Goal: Transaction & Acquisition: Purchase product/service

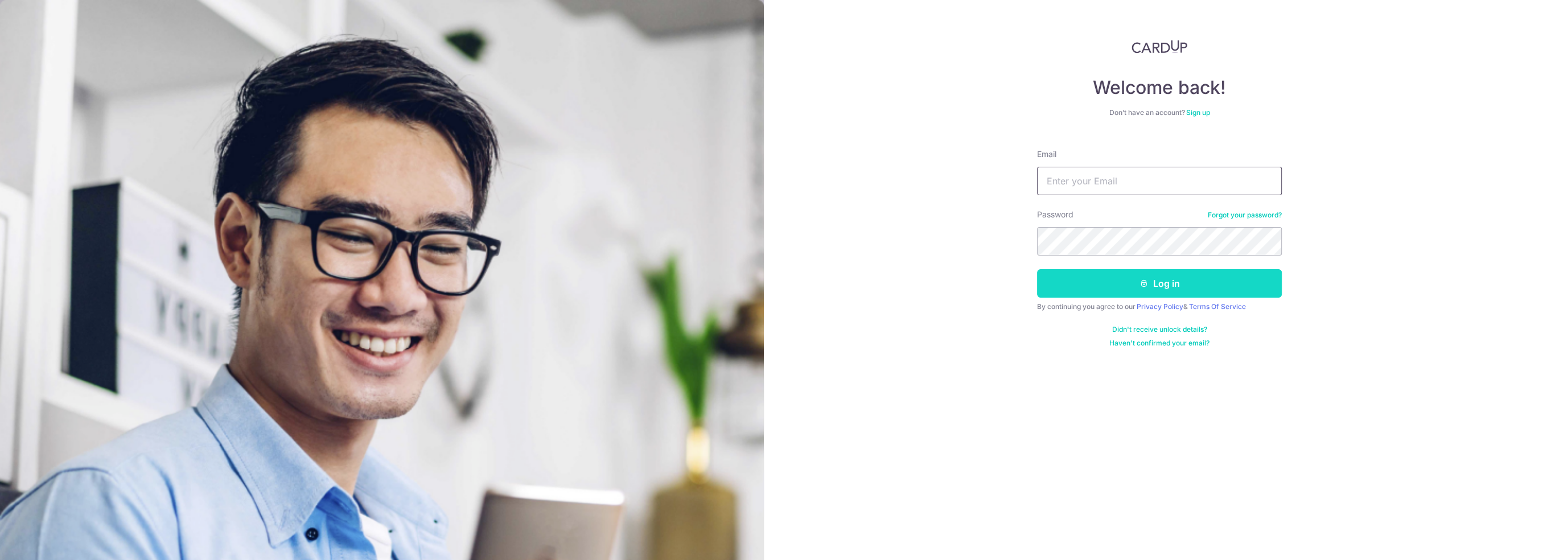
type input "tby1994@gmail.com"
click at [1125, 281] on button "Log in" at bounding box center [1159, 283] width 245 height 28
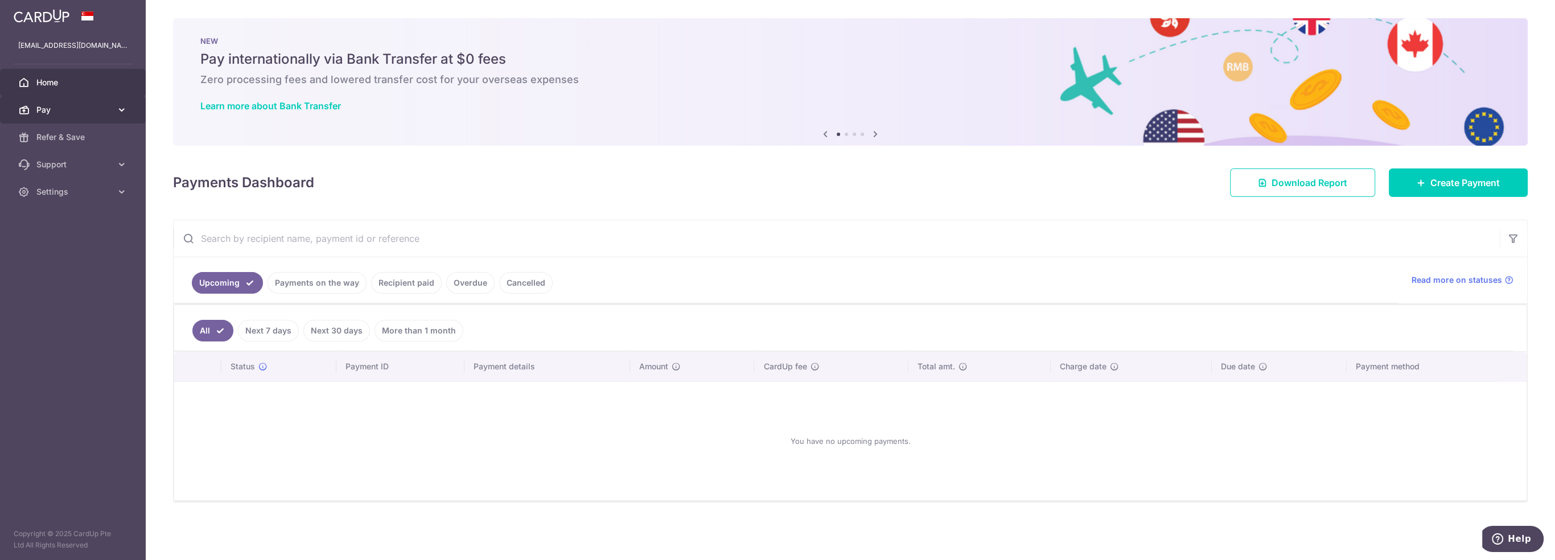
click at [91, 110] on span "Pay" at bounding box center [73, 109] width 75 height 11
click at [65, 134] on span "Payments" at bounding box center [73, 137] width 75 height 11
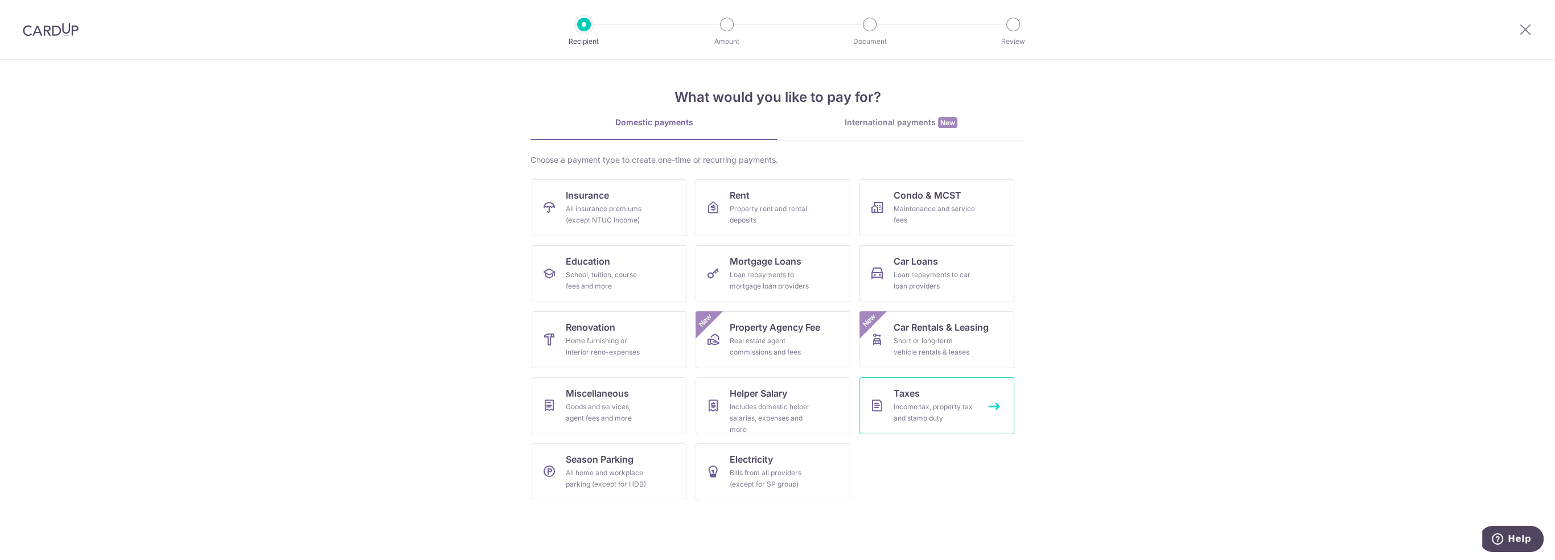
click at [924, 407] on div "Income tax, property tax and stamp duty" at bounding box center [935, 412] width 82 height 23
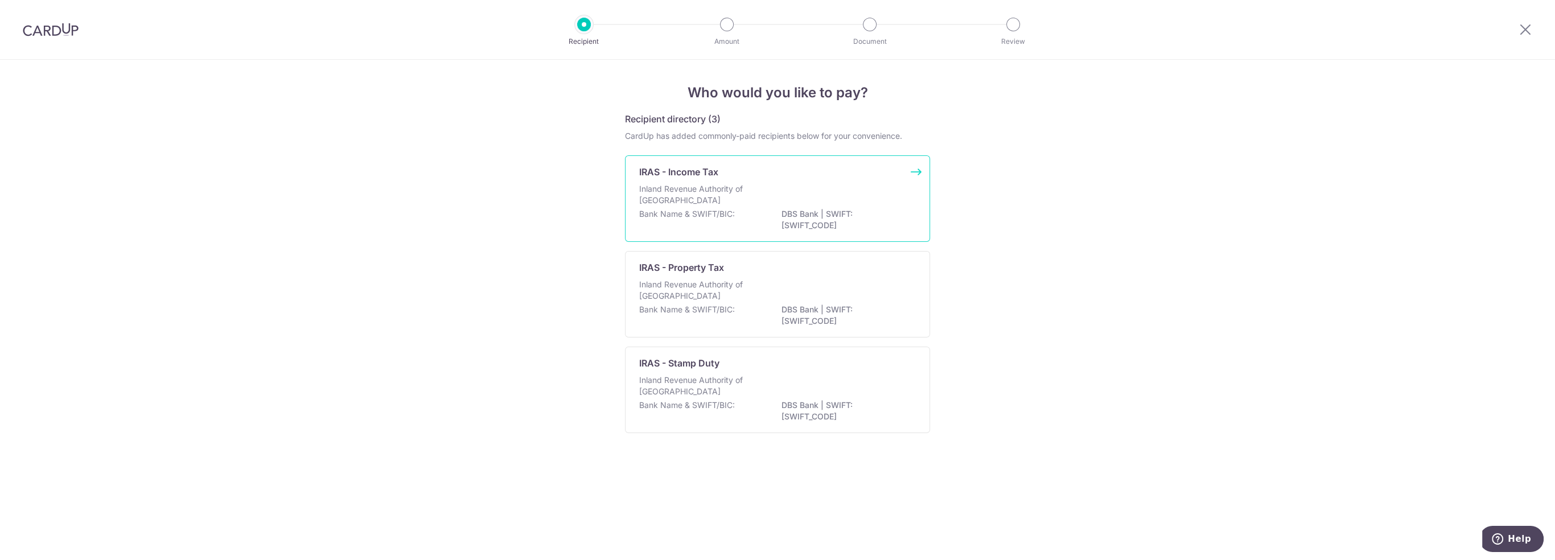
click at [757, 207] on div "Inland Revenue Authority of [GEOGRAPHIC_DATA]" at bounding box center [777, 195] width 277 height 25
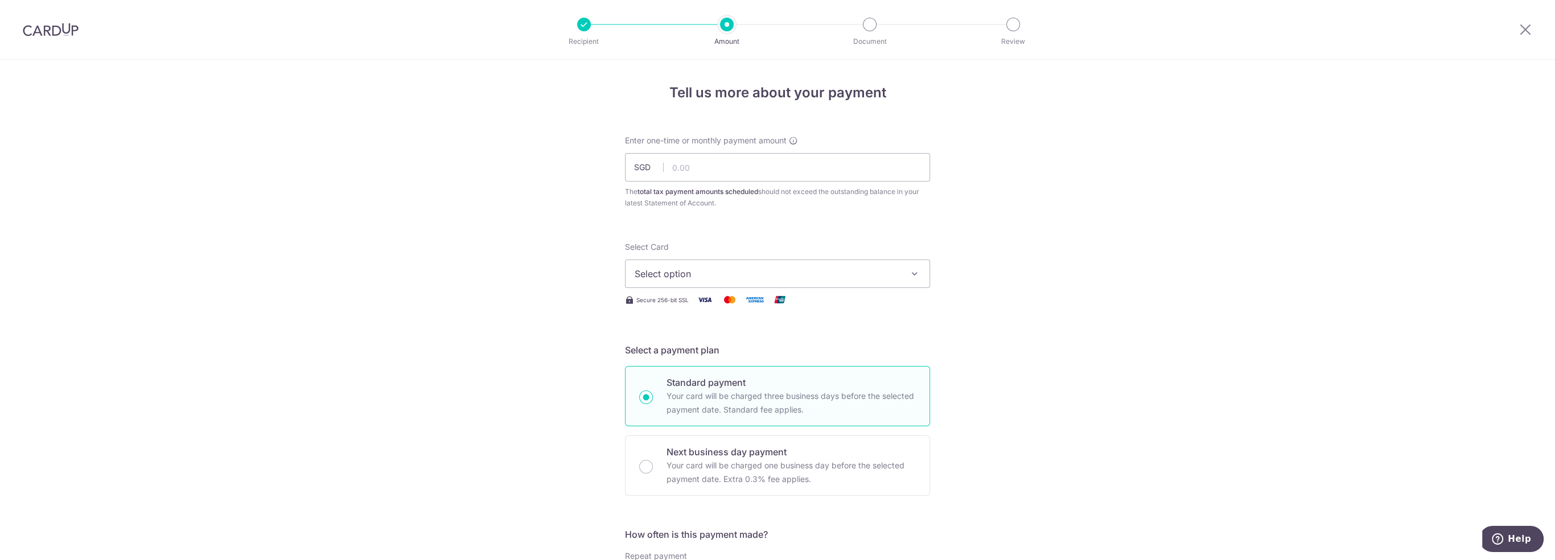
click at [711, 271] on span "Select option" at bounding box center [767, 274] width 265 height 14
click at [713, 270] on span "Select option" at bounding box center [767, 274] width 265 height 14
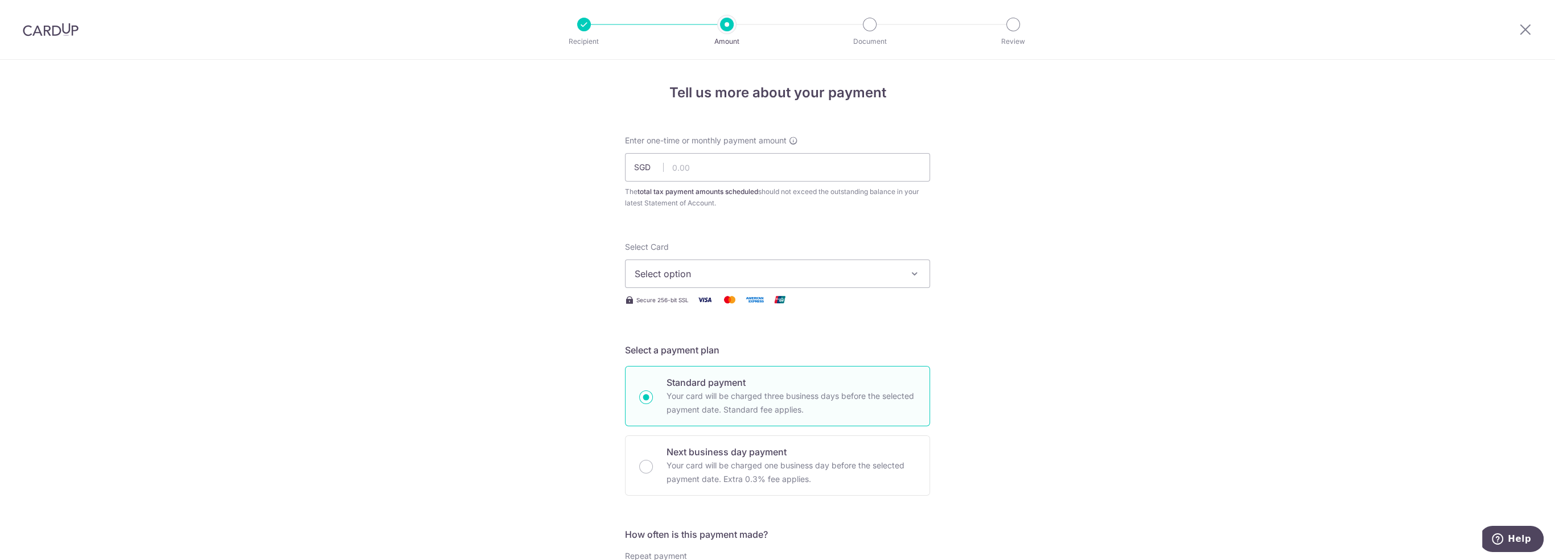
drag, startPoint x: 30, startPoint y: 24, endPoint x: 810, endPoint y: 48, distance: 779.8
click at [30, 24] on img at bounding box center [51, 30] width 56 height 14
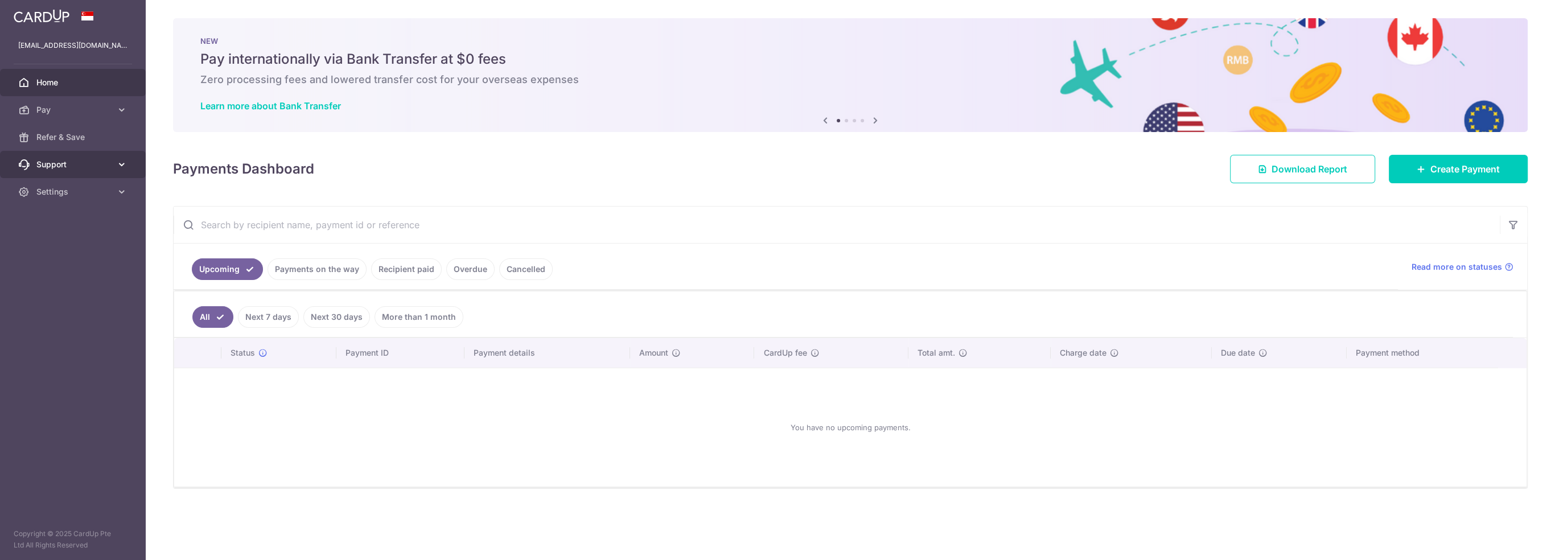
click at [96, 161] on span "Support" at bounding box center [73, 164] width 75 height 11
click at [102, 161] on span "Support" at bounding box center [73, 164] width 75 height 11
click at [110, 112] on span "Pay" at bounding box center [73, 109] width 75 height 11
click at [112, 113] on link "Pay" at bounding box center [73, 109] width 146 height 27
click at [109, 178] on link "Settings" at bounding box center [73, 191] width 146 height 27
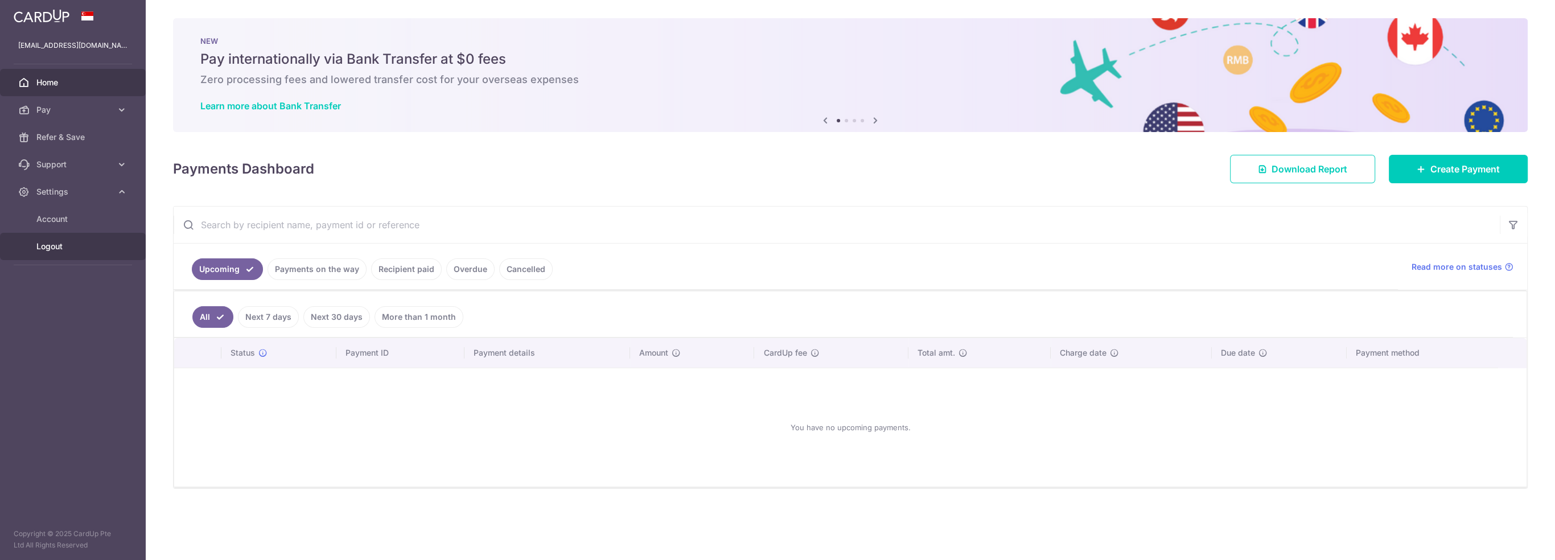
click at [80, 244] on span "Logout" at bounding box center [73, 246] width 75 height 11
